Goal: Navigation & Orientation: Find specific page/section

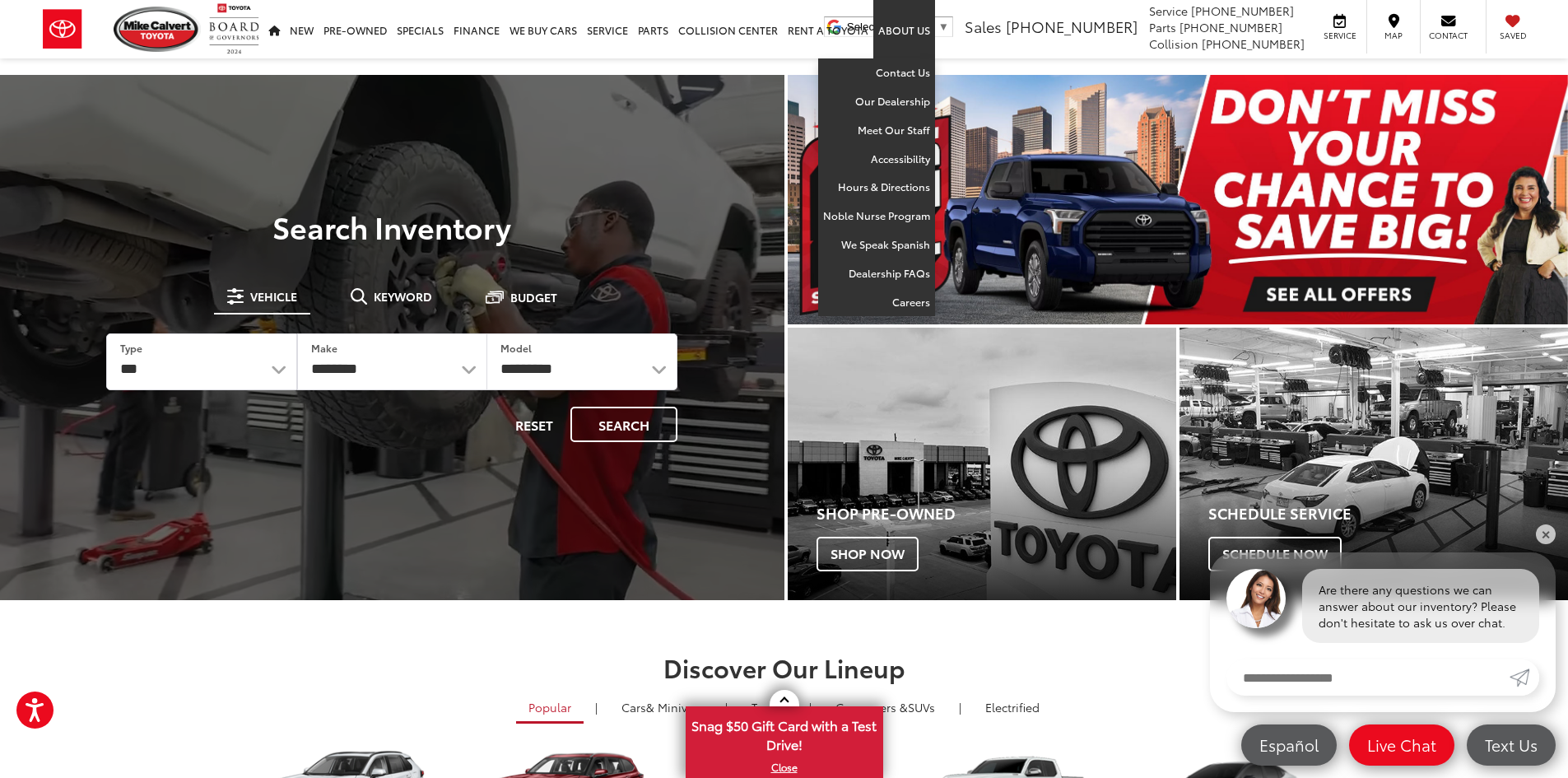
click at [906, 33] on link "About Us" at bounding box center [904, 29] width 61 height 59
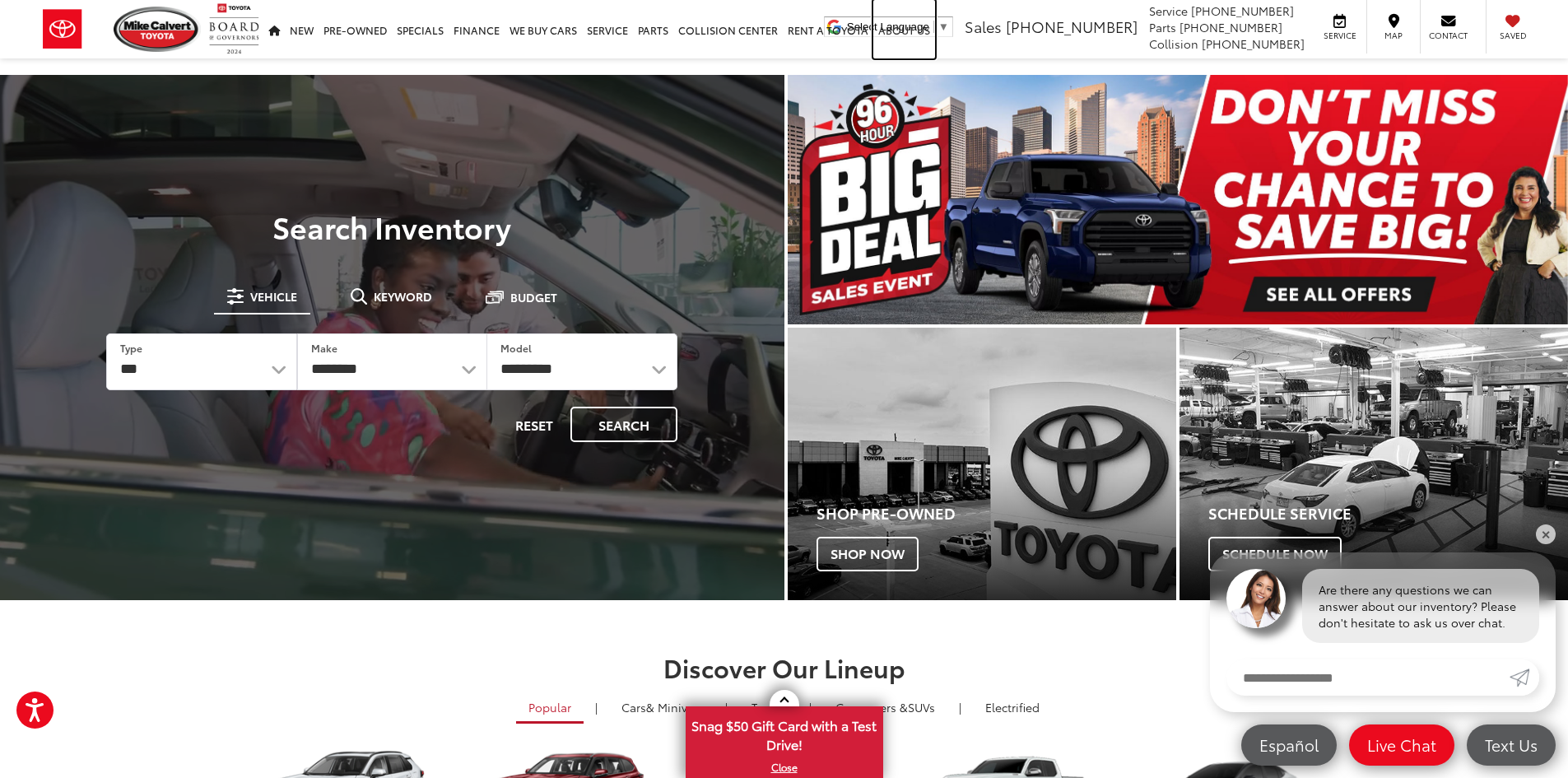
click at [922, 23] on link "About Us" at bounding box center [904, 29] width 61 height 59
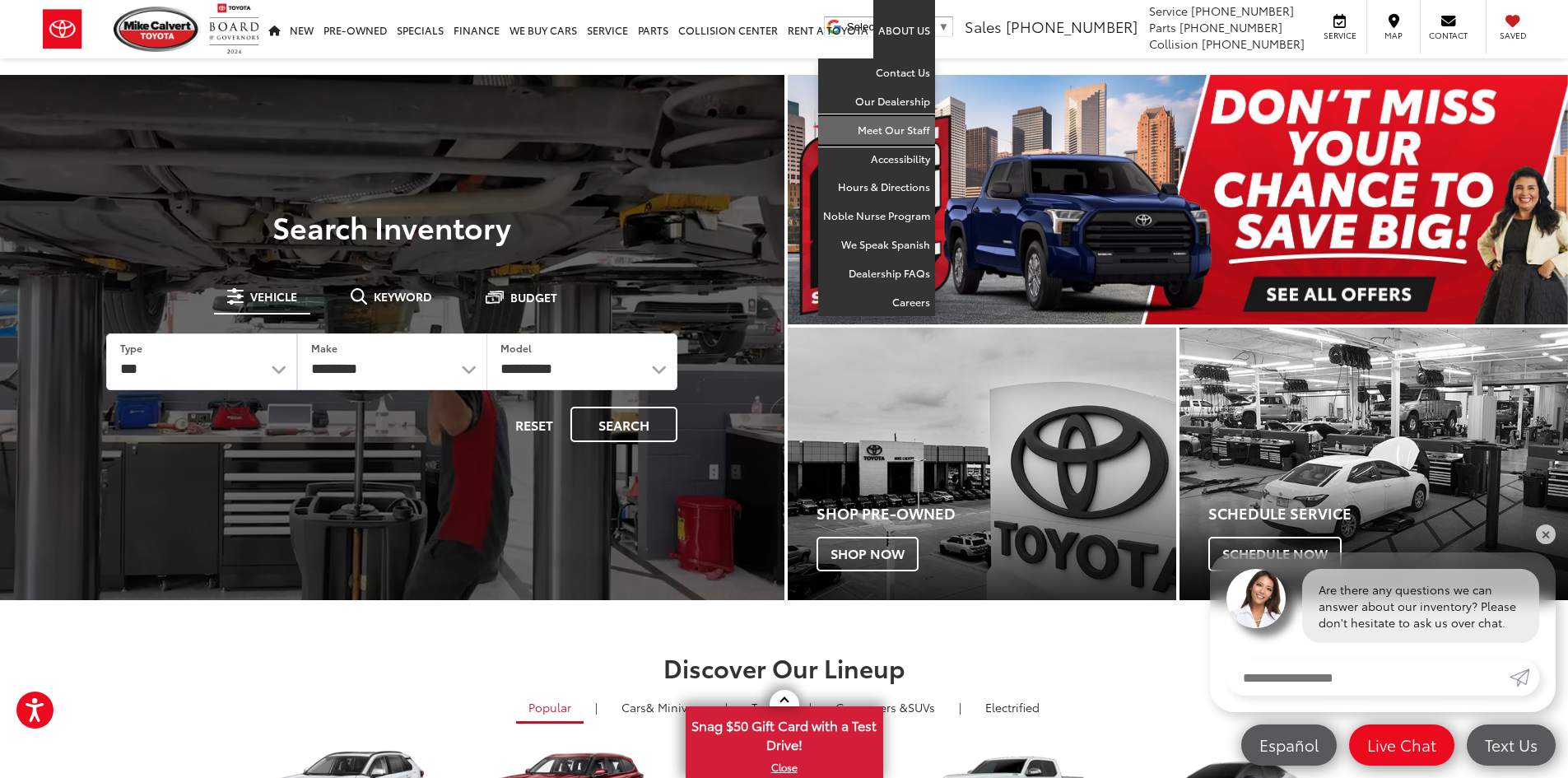
click at [887, 132] on link "Meet Our Staff" at bounding box center [876, 130] width 117 height 29
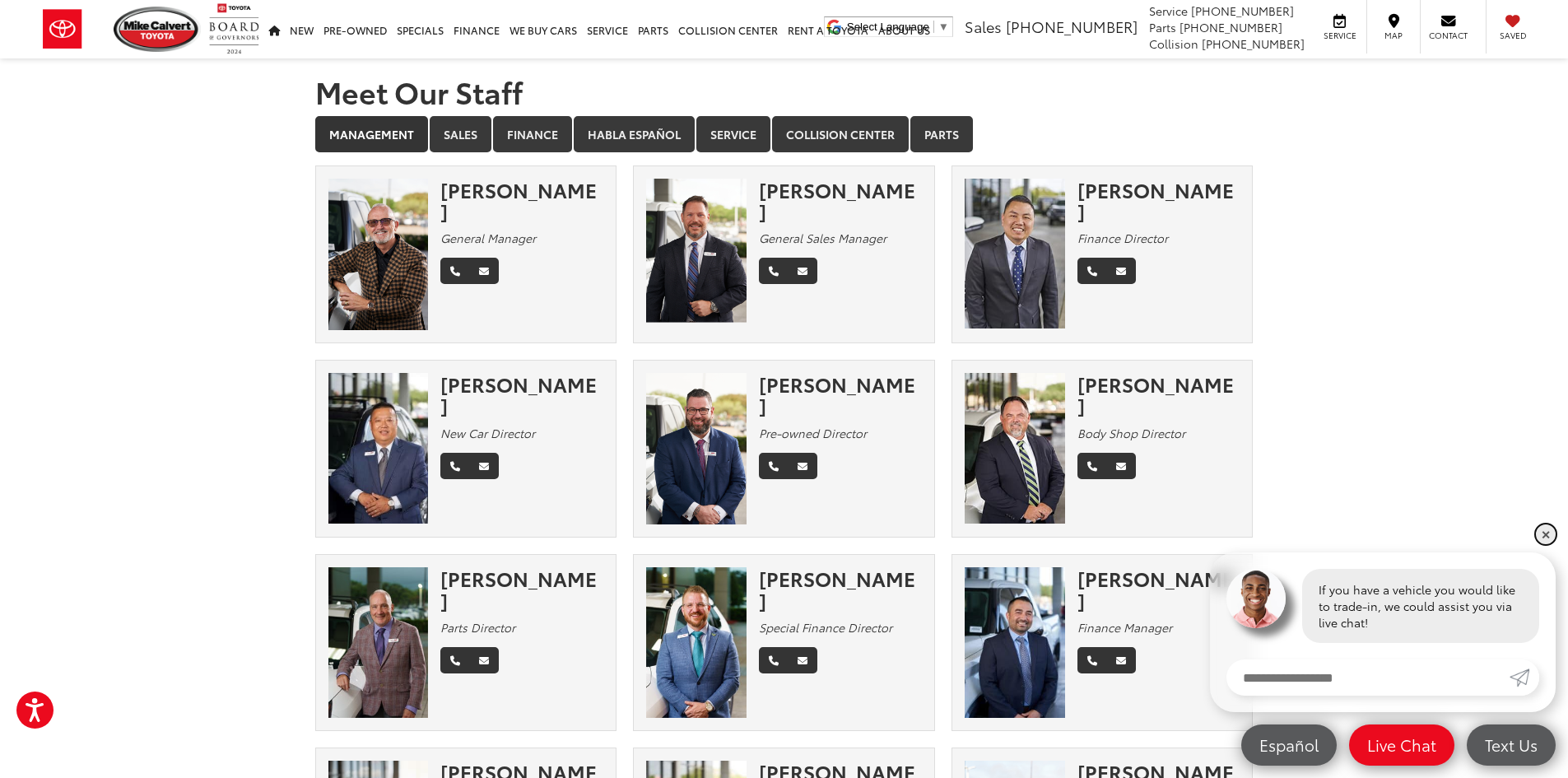
click at [1538, 532] on link "✕" at bounding box center [1545, 535] width 20 height 20
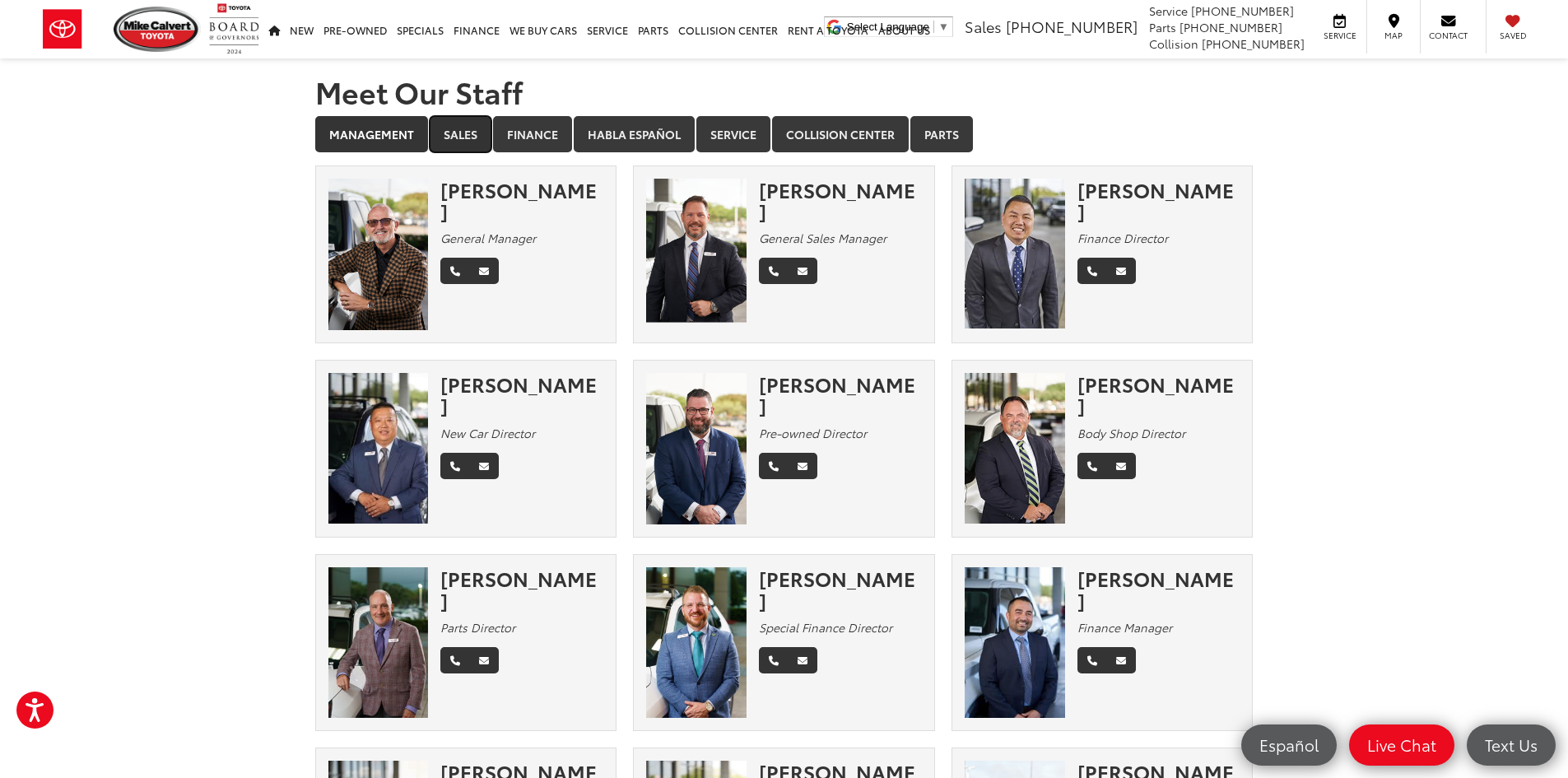
click at [466, 133] on link "Sales" at bounding box center [460, 134] width 61 height 36
